Goal: Check status: Check status

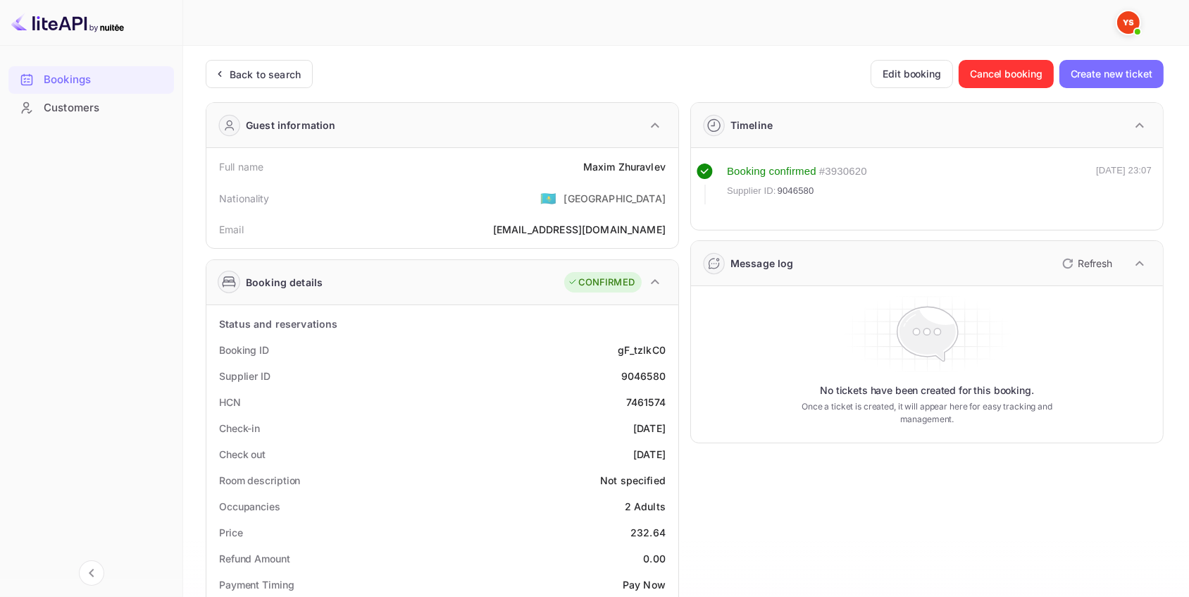
drag, startPoint x: 270, startPoint y: 71, endPoint x: 420, endPoint y: 123, distance: 158.7
click at [271, 71] on div "Back to search" at bounding box center [265, 74] width 71 height 15
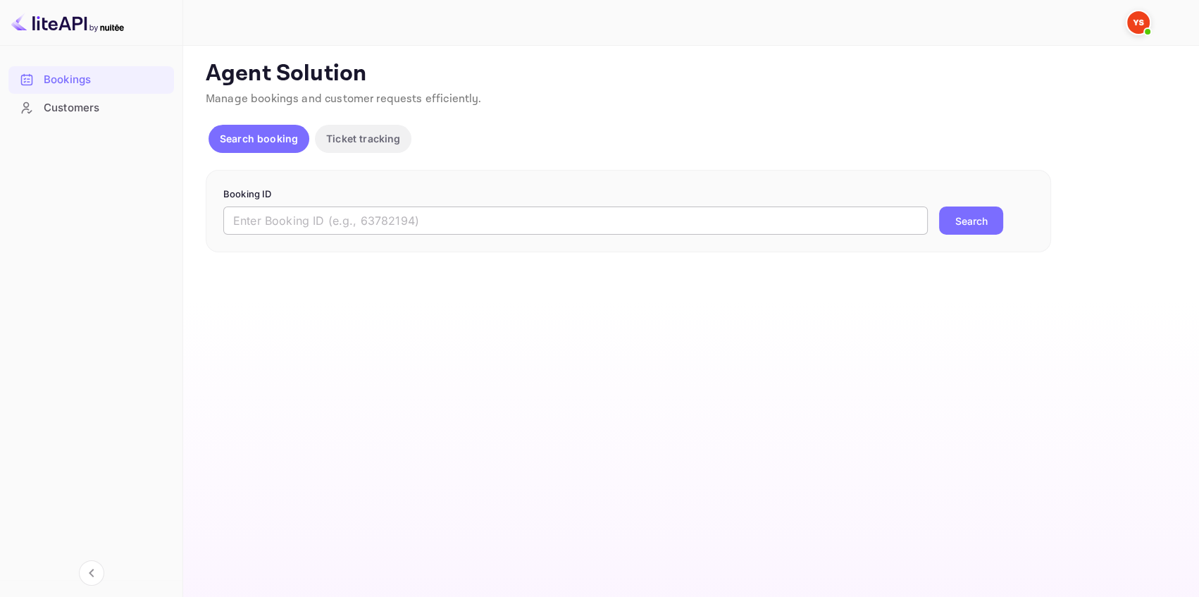
click at [679, 221] on input "text" at bounding box center [575, 220] width 705 height 28
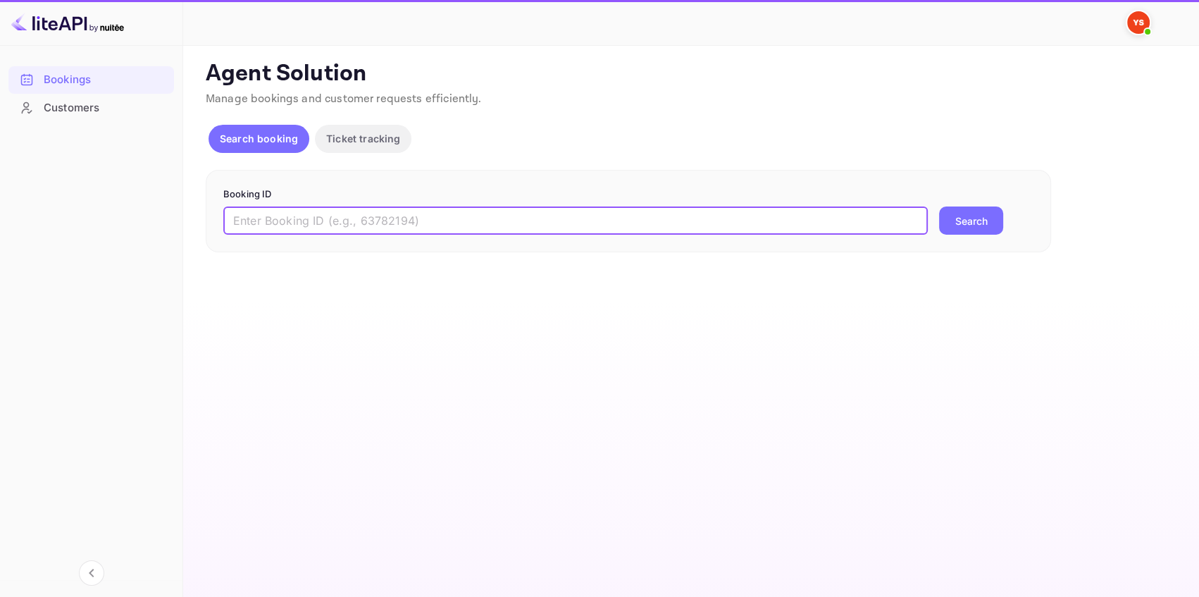
paste input "8940914"
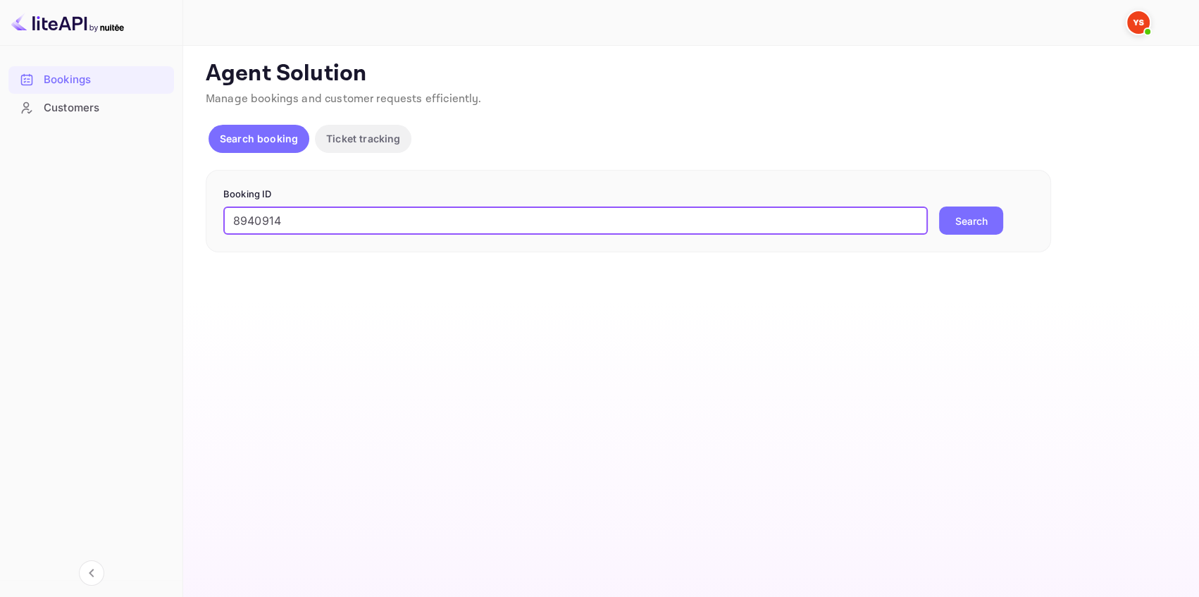
type input "8940914"
click at [979, 221] on button "Search" at bounding box center [971, 220] width 64 height 28
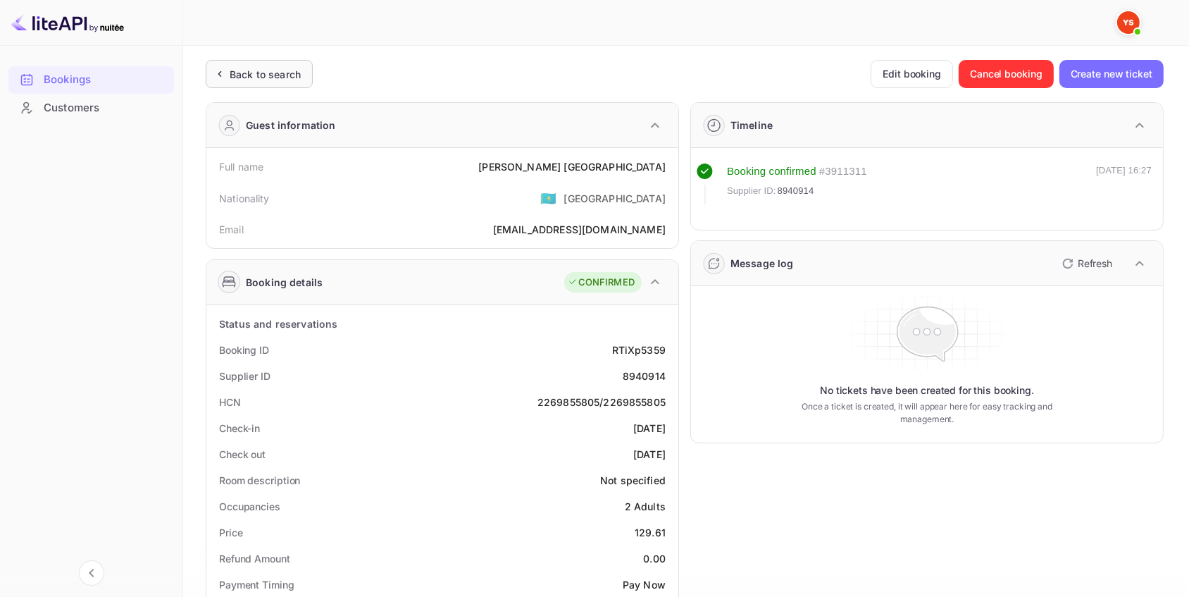
click at [284, 77] on div "Back to search" at bounding box center [265, 74] width 71 height 15
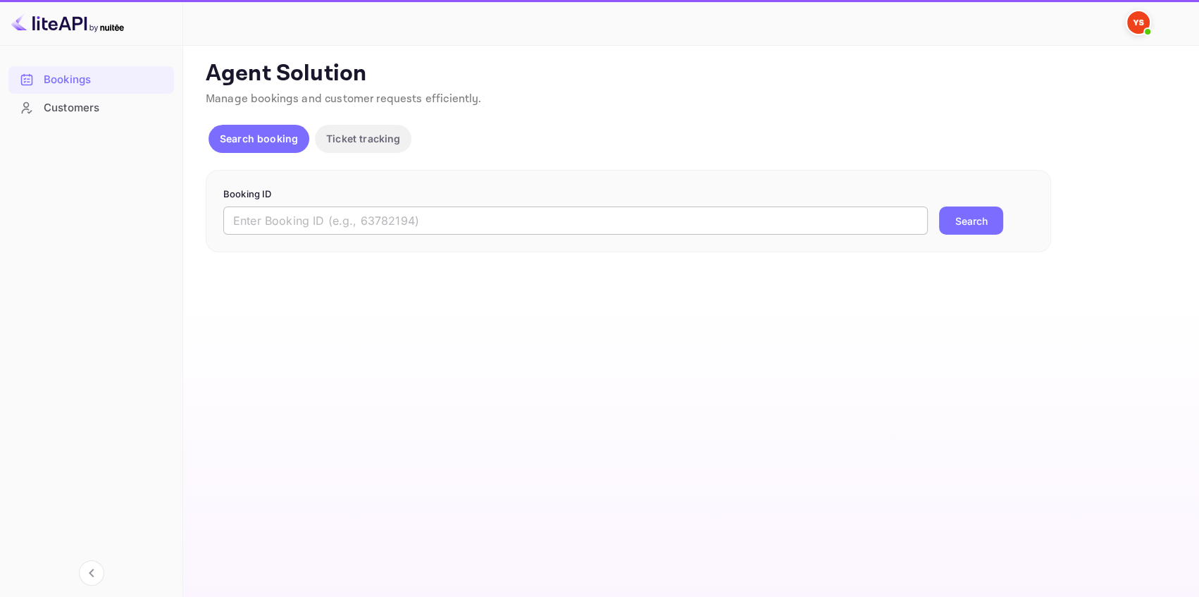
click at [350, 220] on input "text" at bounding box center [575, 220] width 705 height 28
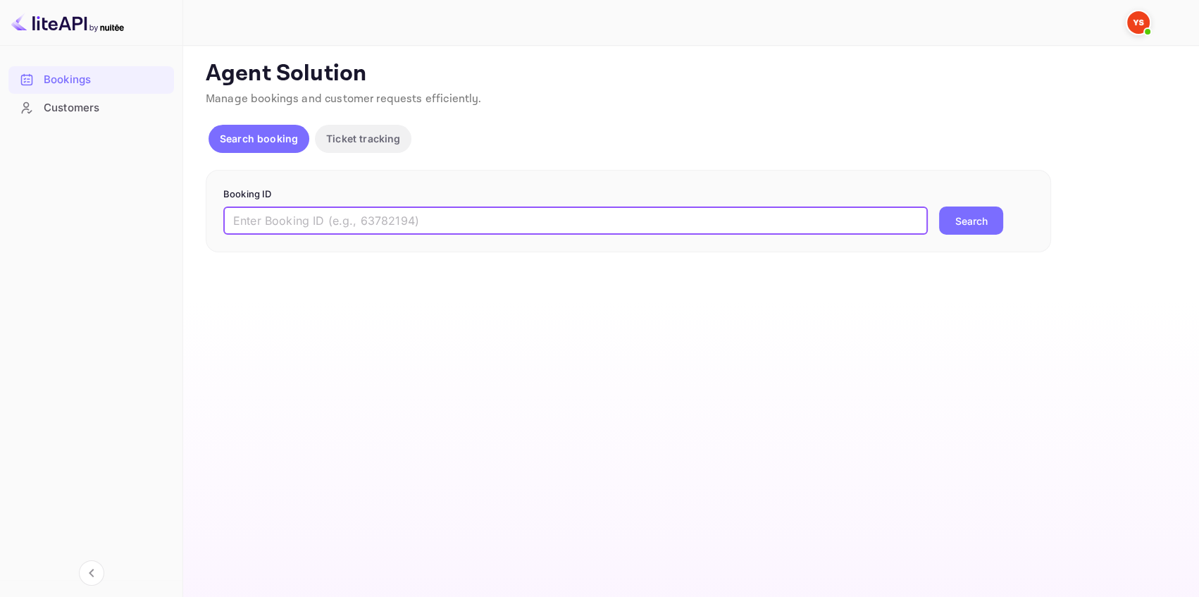
paste input "9107029"
type input "9107029"
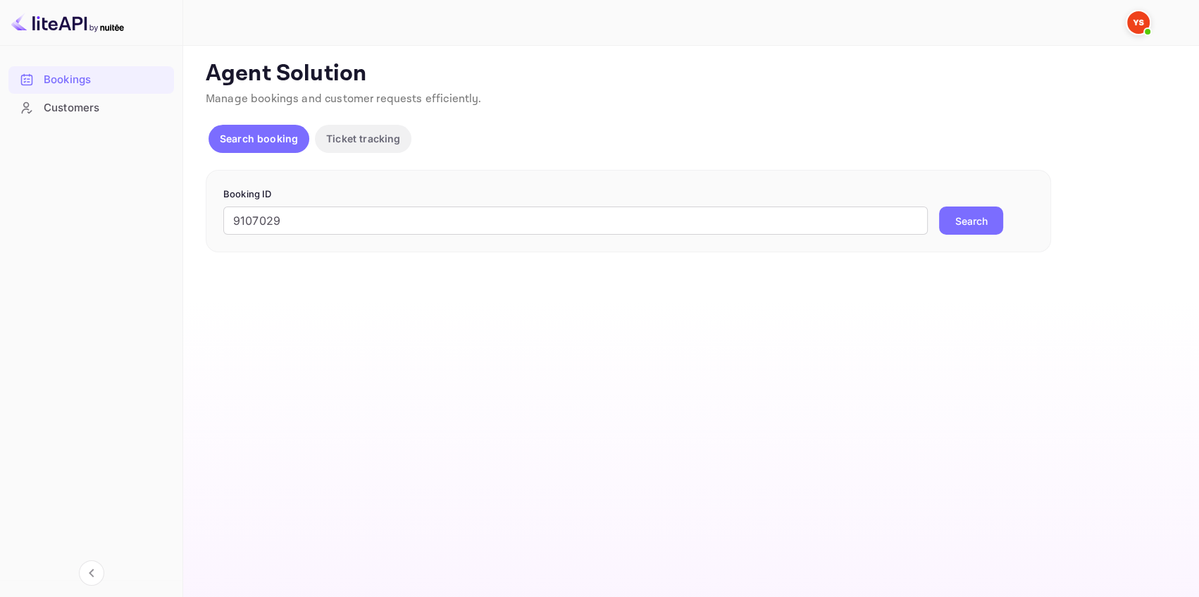
click at [972, 222] on button "Search" at bounding box center [971, 220] width 64 height 28
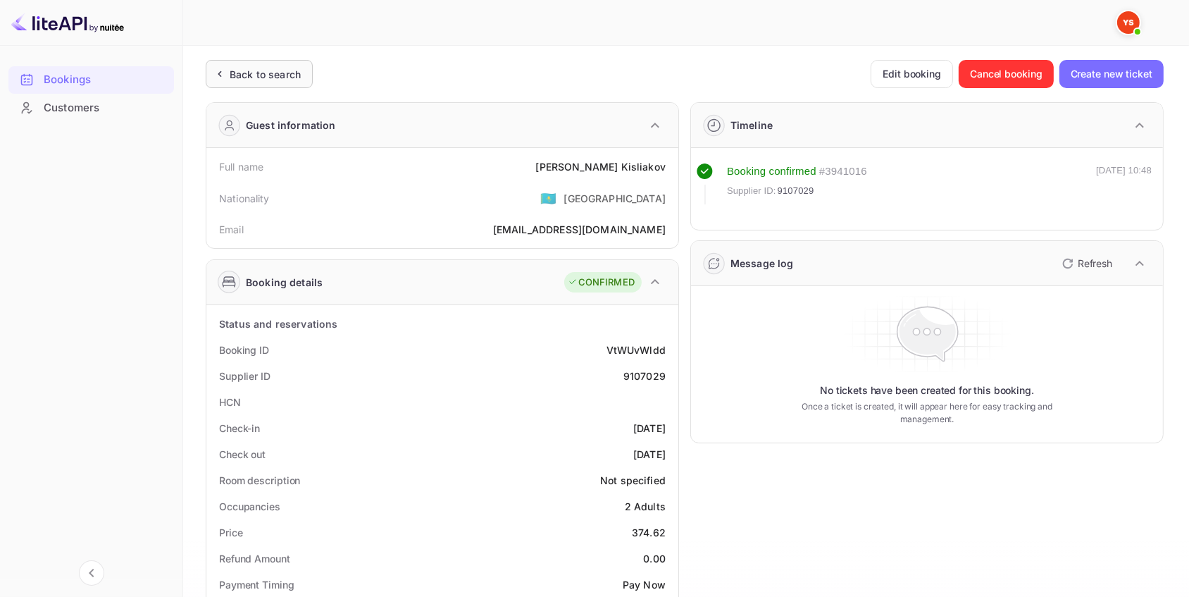
click at [295, 74] on div "Back to search" at bounding box center [265, 74] width 71 height 15
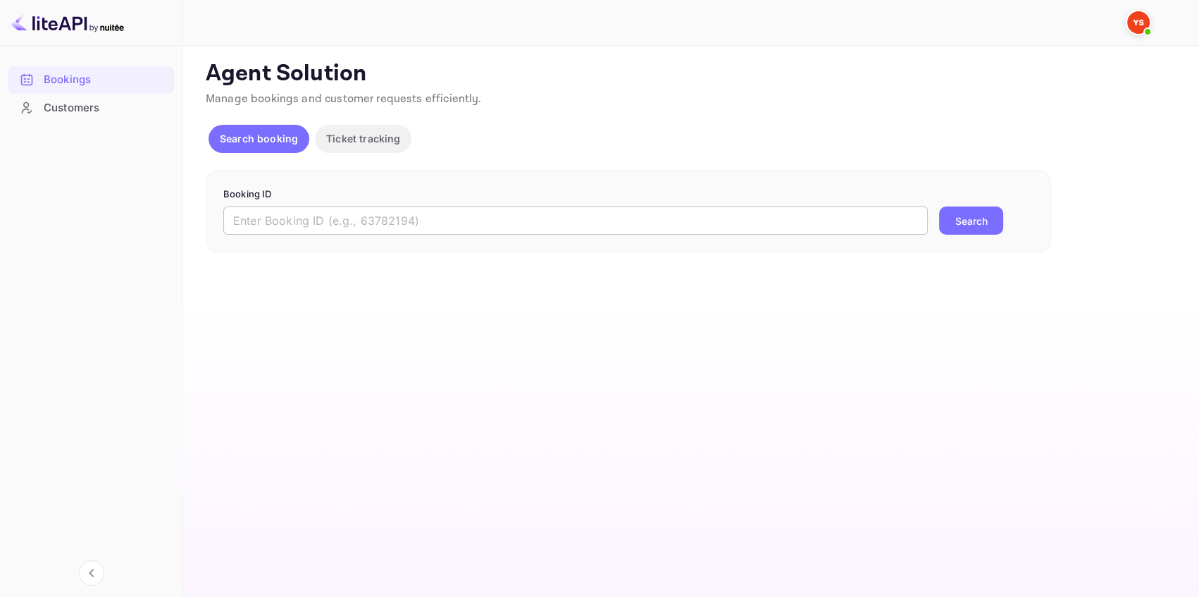
click at [407, 225] on input "text" at bounding box center [575, 220] width 705 height 28
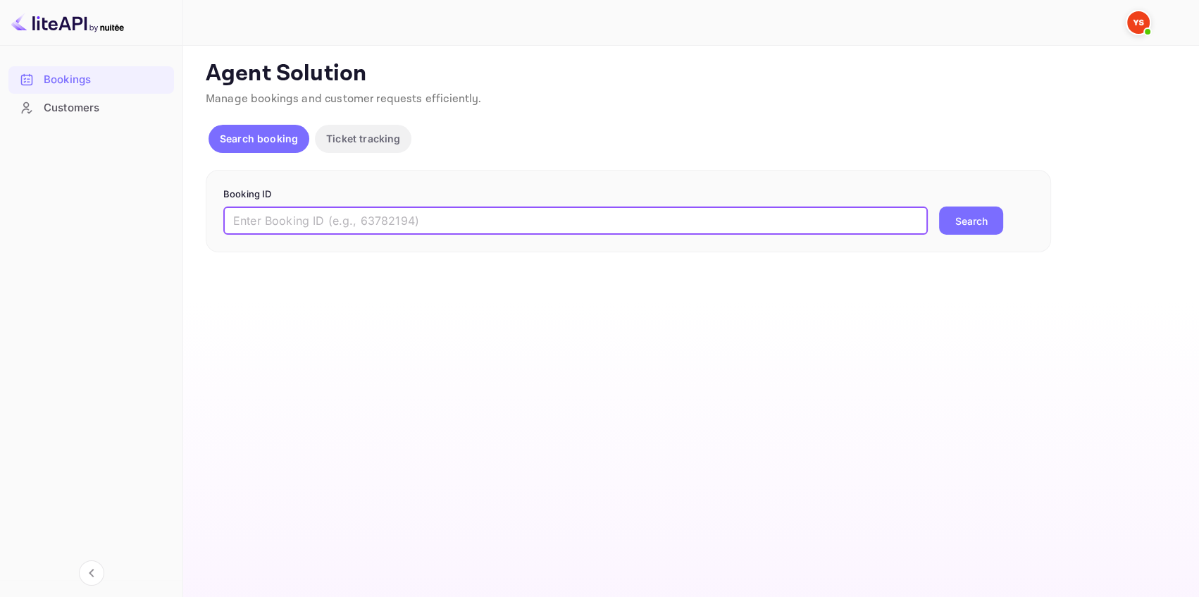
paste input "8791206"
type input "8791206"
click at [959, 218] on button "Search" at bounding box center [971, 220] width 64 height 28
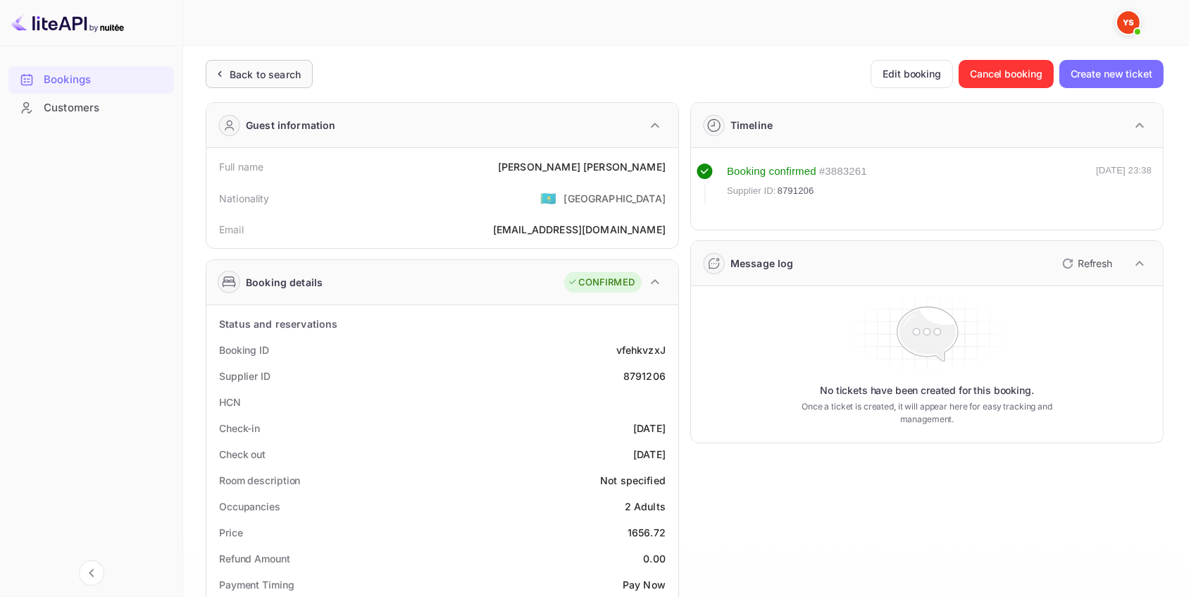
click at [244, 76] on div "Back to search" at bounding box center [265, 74] width 71 height 15
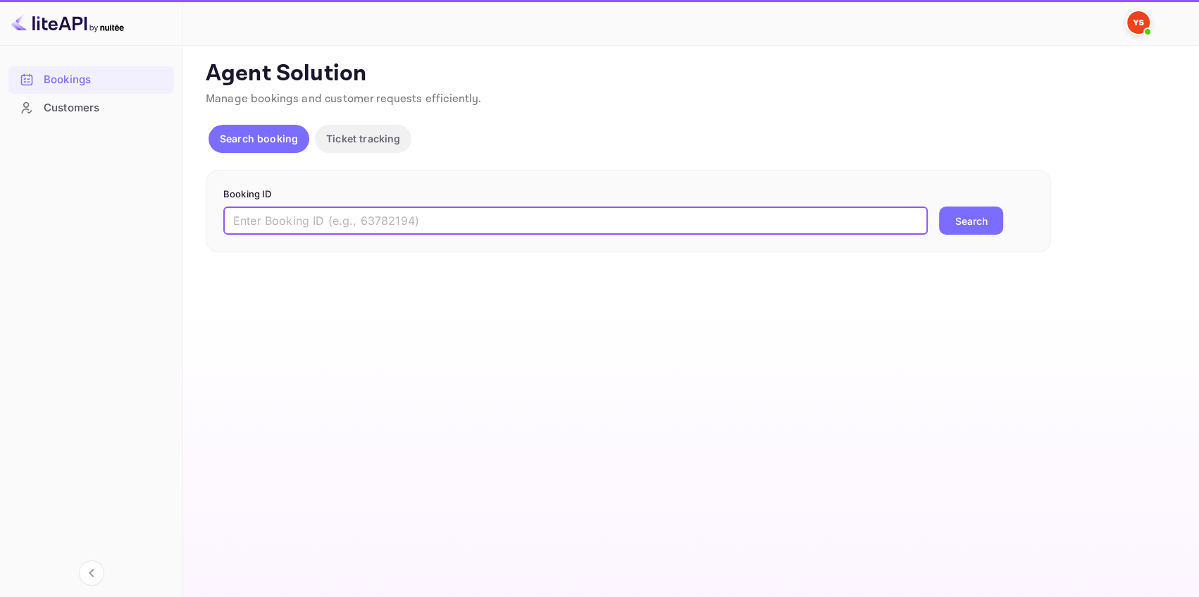
click at [548, 227] on input "text" at bounding box center [575, 220] width 705 height 28
paste input "8861031"
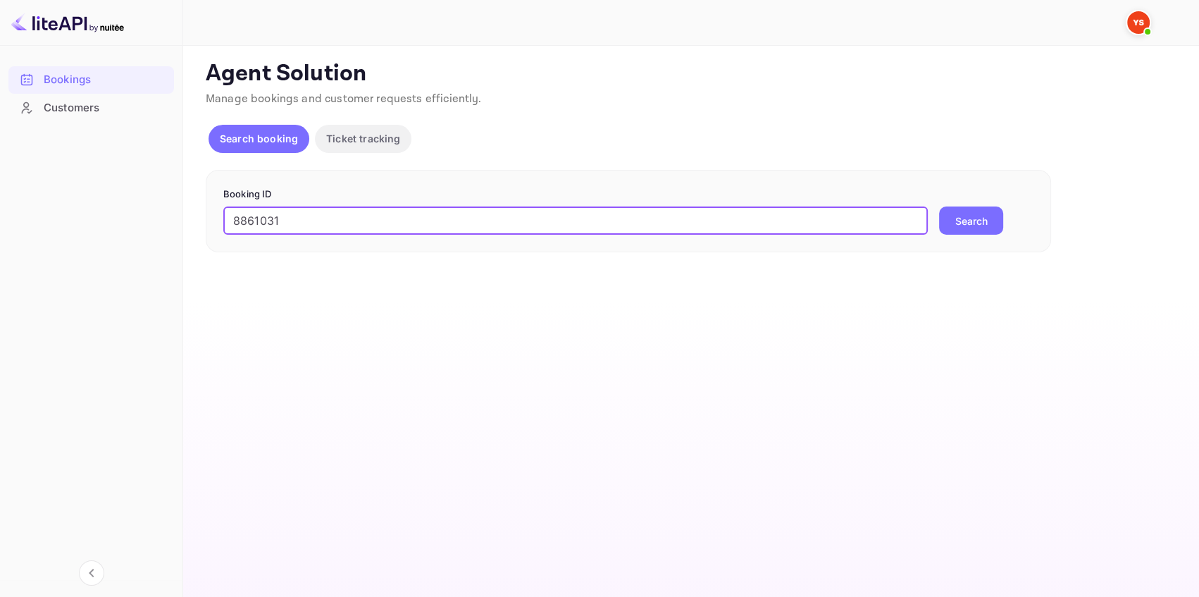
type input "8861031"
click at [958, 228] on button "Search" at bounding box center [971, 220] width 64 height 28
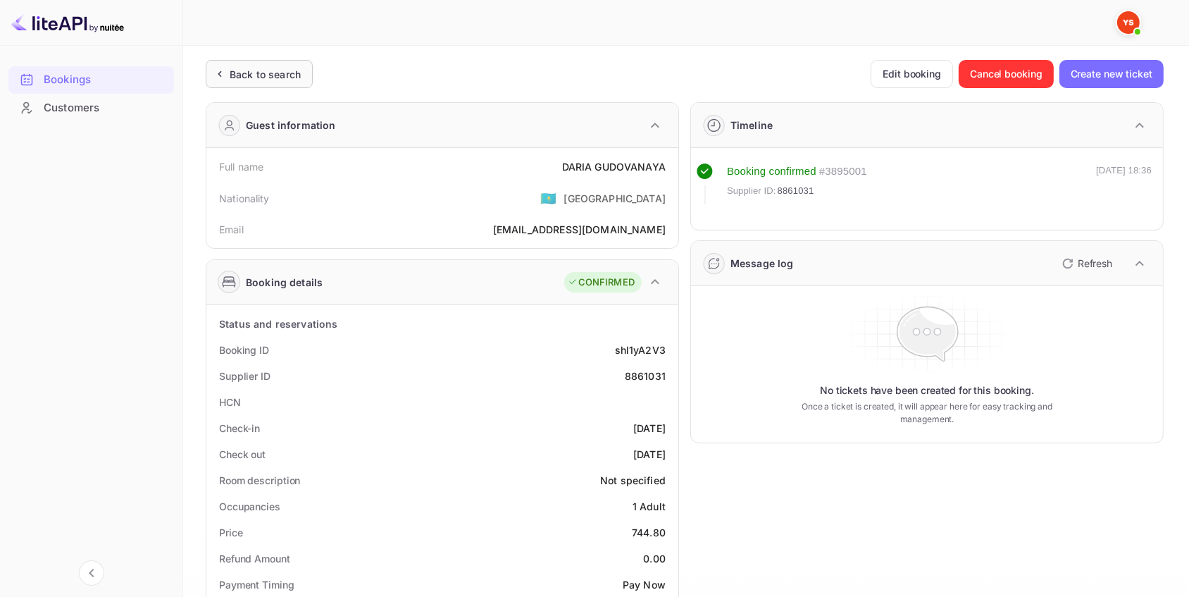
click at [289, 73] on div "Back to search" at bounding box center [265, 74] width 71 height 15
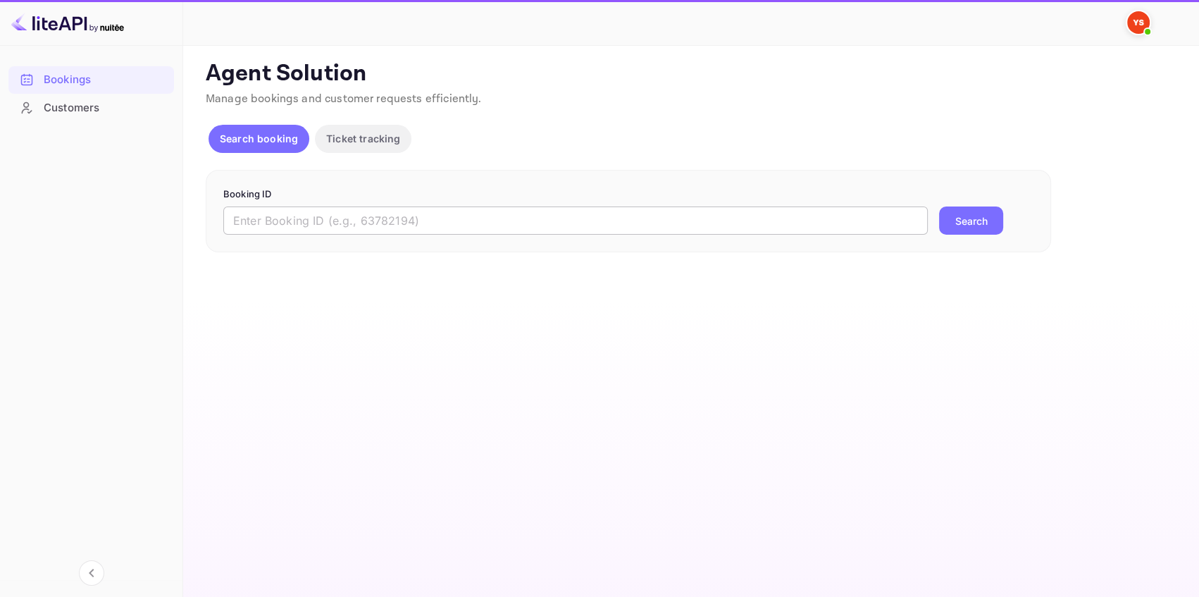
click at [573, 214] on input "text" at bounding box center [575, 220] width 705 height 28
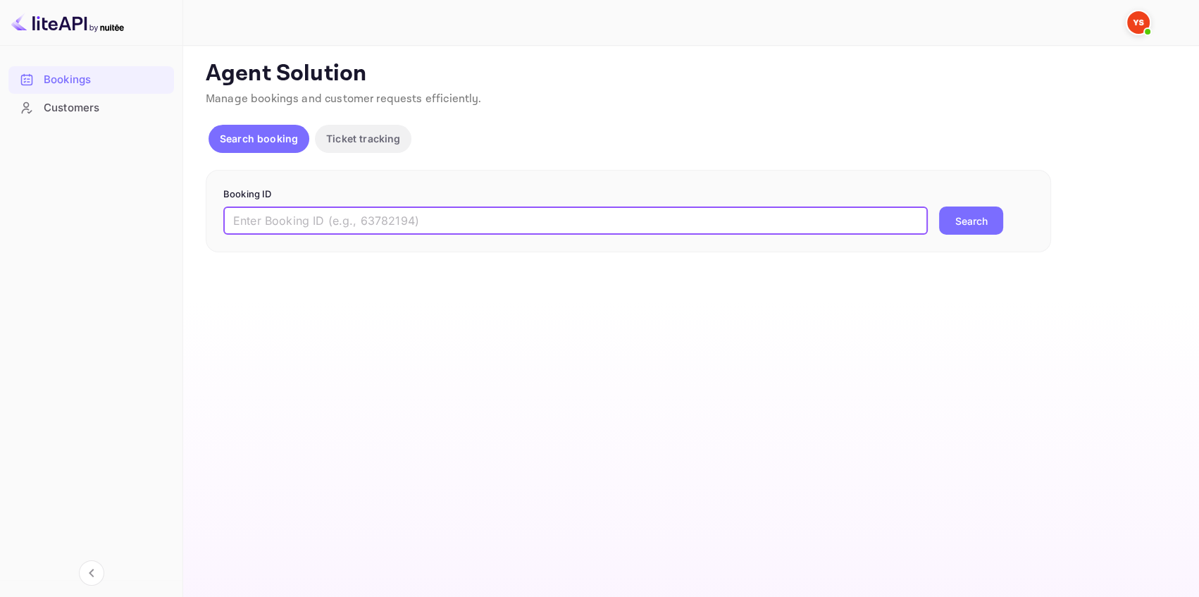
paste input "6985010"
type input "6985010"
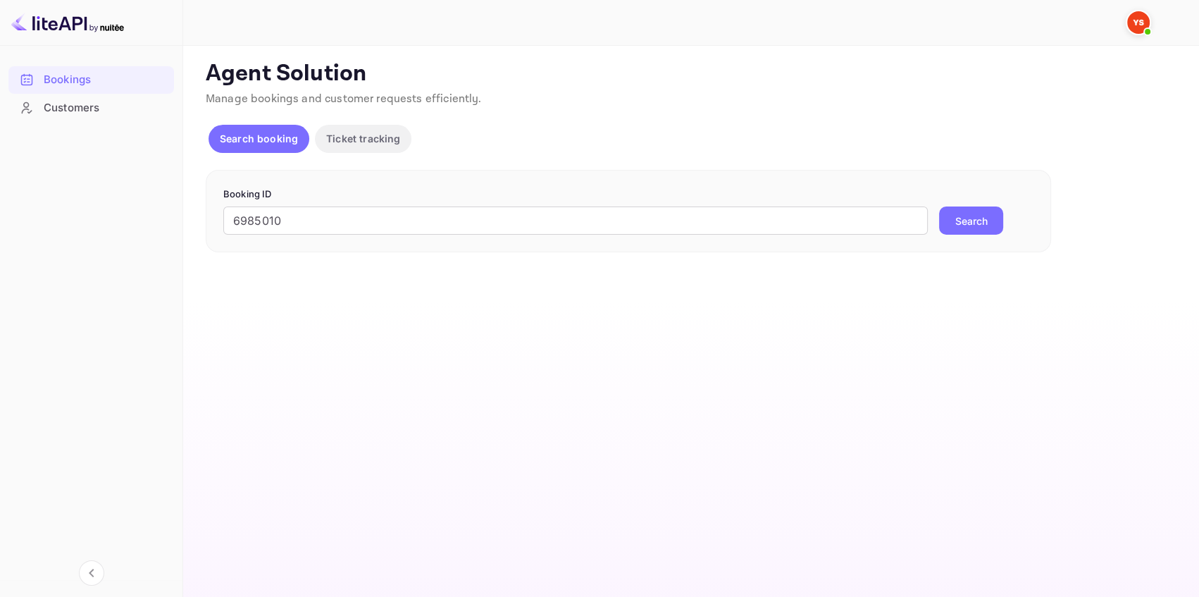
click at [993, 221] on button "Search" at bounding box center [971, 220] width 64 height 28
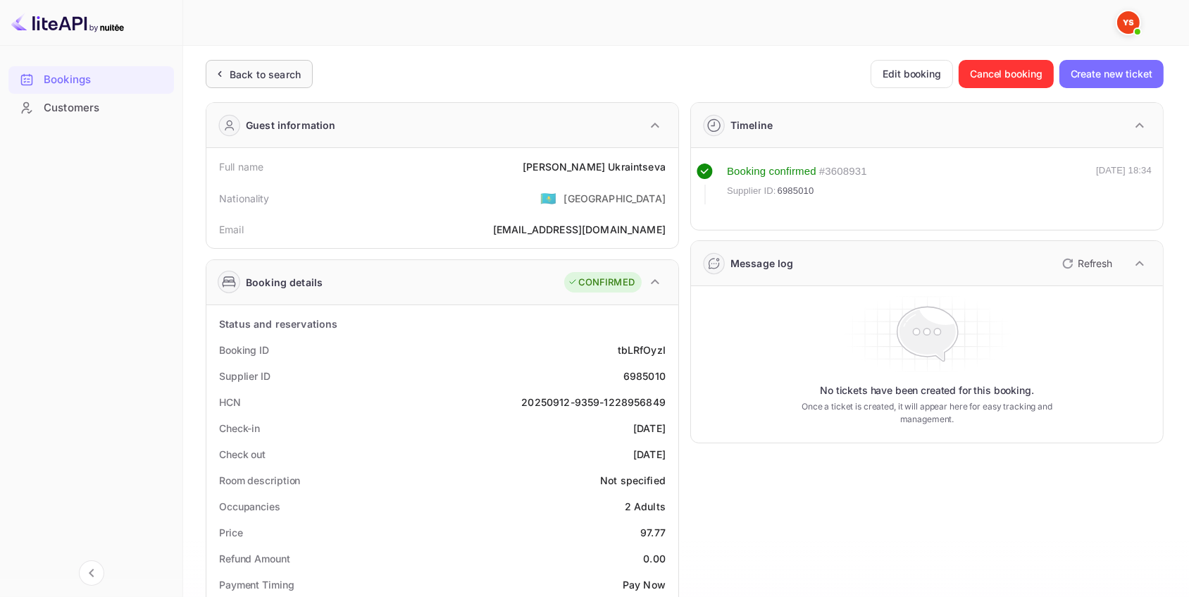
click at [276, 71] on div "Back to search" at bounding box center [265, 74] width 71 height 15
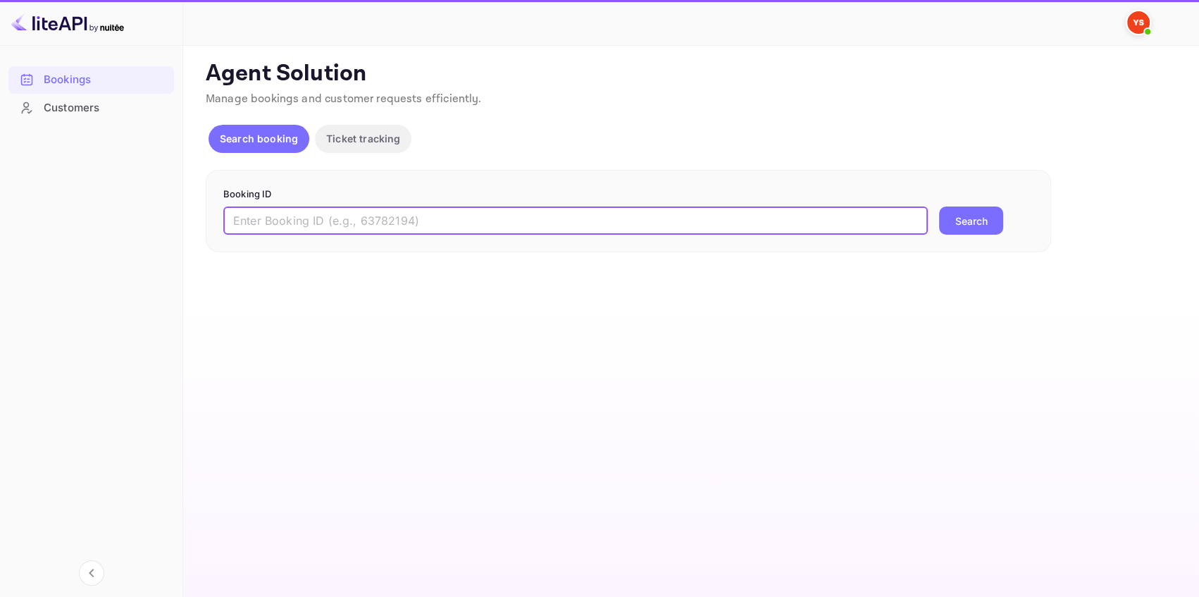
click at [473, 215] on input "text" at bounding box center [575, 220] width 705 height 28
paste input "9181006"
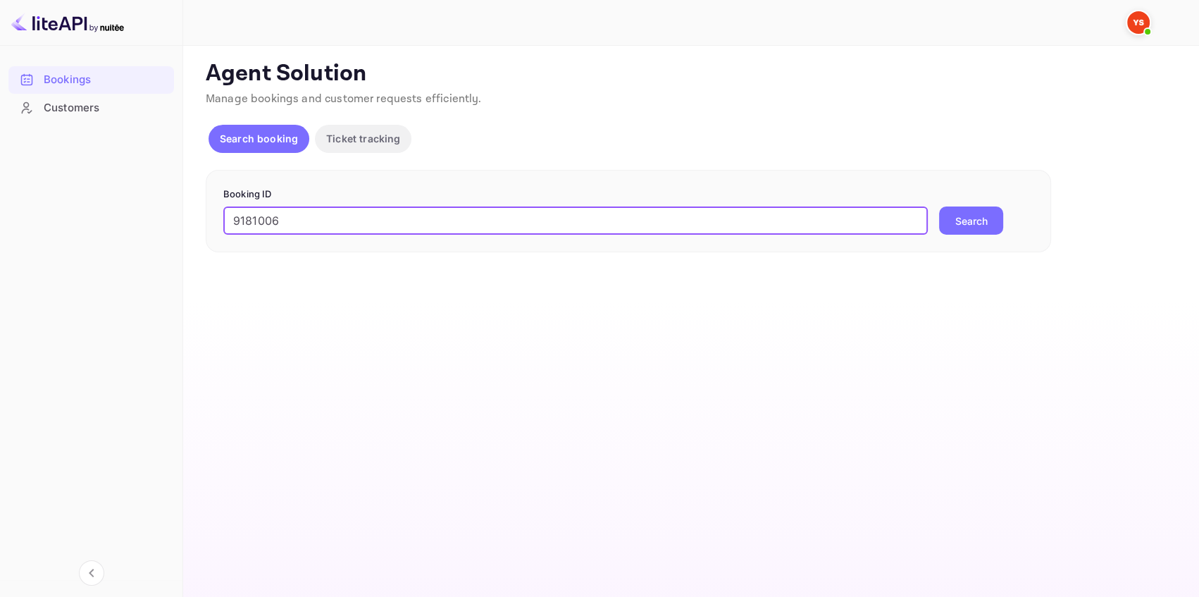
type input "9181006"
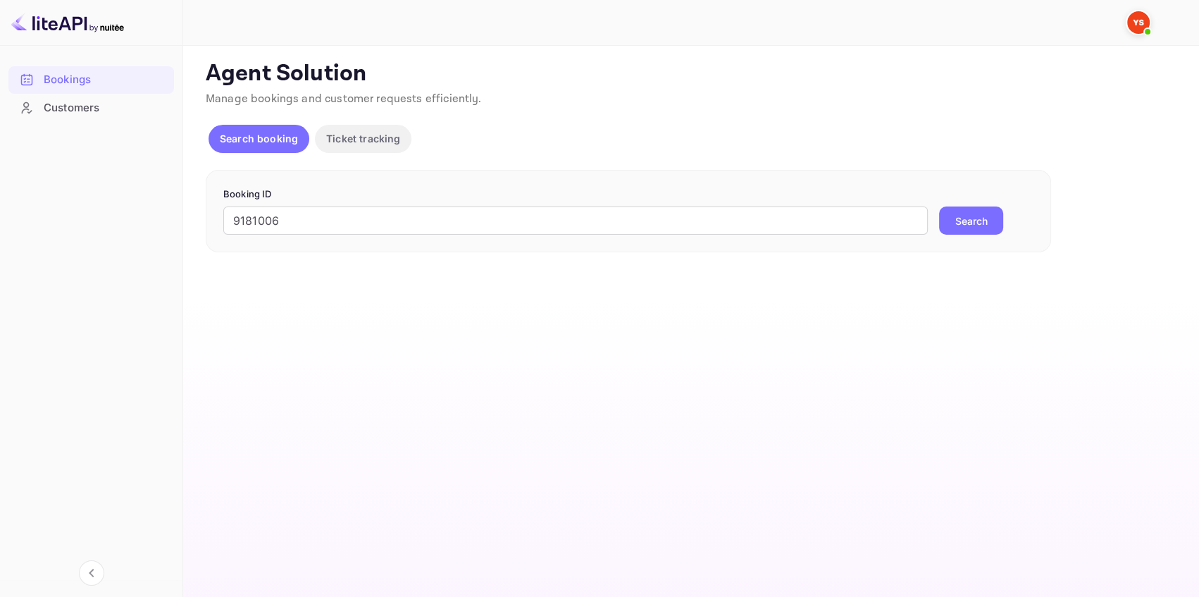
click at [993, 222] on button "Search" at bounding box center [971, 220] width 64 height 28
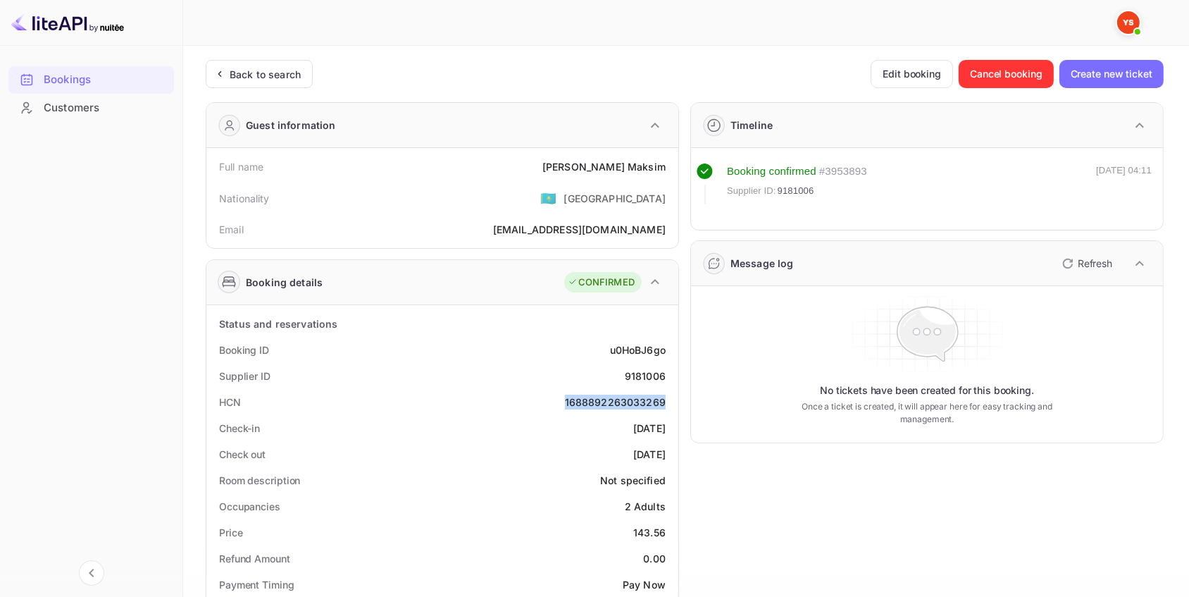
drag, startPoint x: 555, startPoint y: 400, endPoint x: 674, endPoint y: 399, distance: 118.4
click at [576, 413] on div "HCN 1688892263033269" at bounding box center [442, 402] width 461 height 26
click at [272, 84] on div "Back to search" at bounding box center [259, 74] width 107 height 28
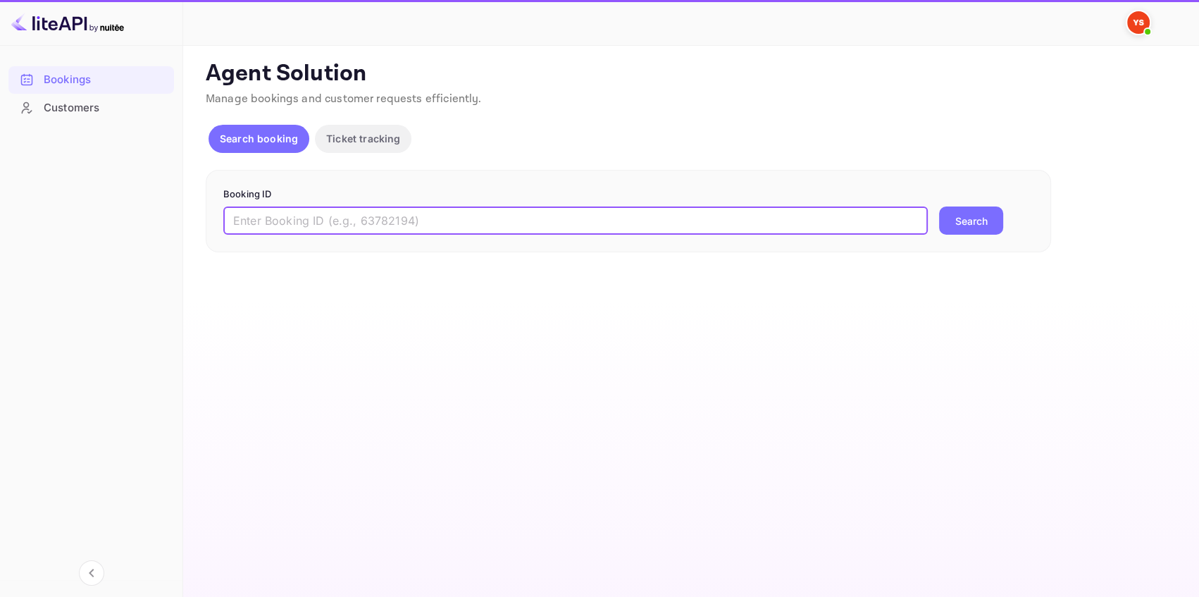
click at [387, 214] on input "text" at bounding box center [575, 220] width 705 height 28
paste input "8787677"
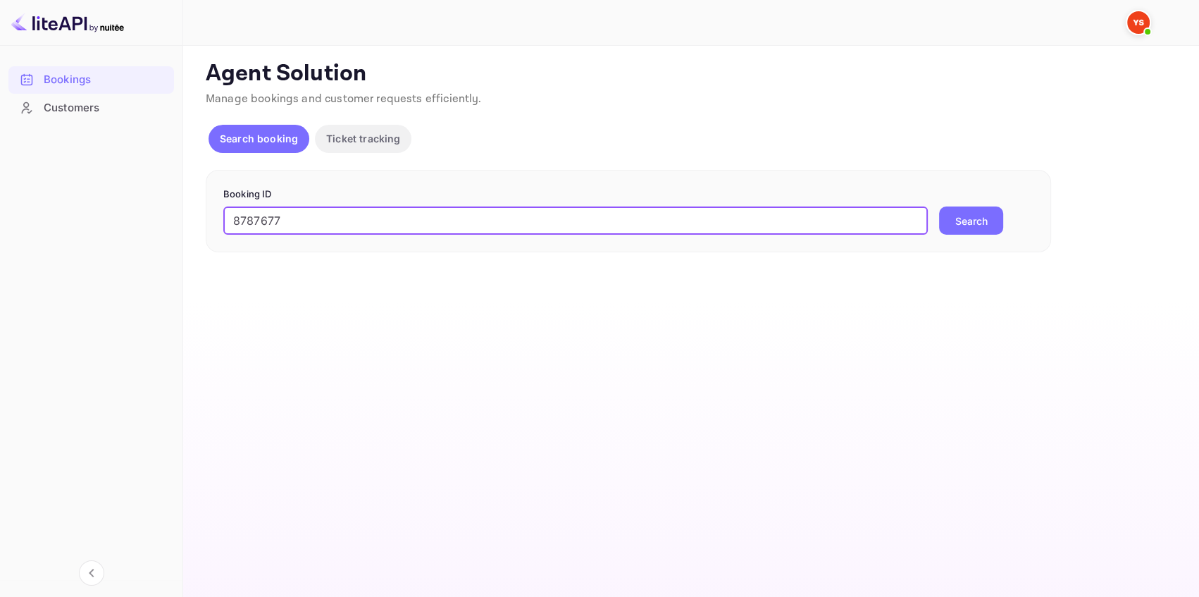
type input "8787677"
click at [955, 206] on button "Search" at bounding box center [971, 220] width 64 height 28
